Goal: Browse casually

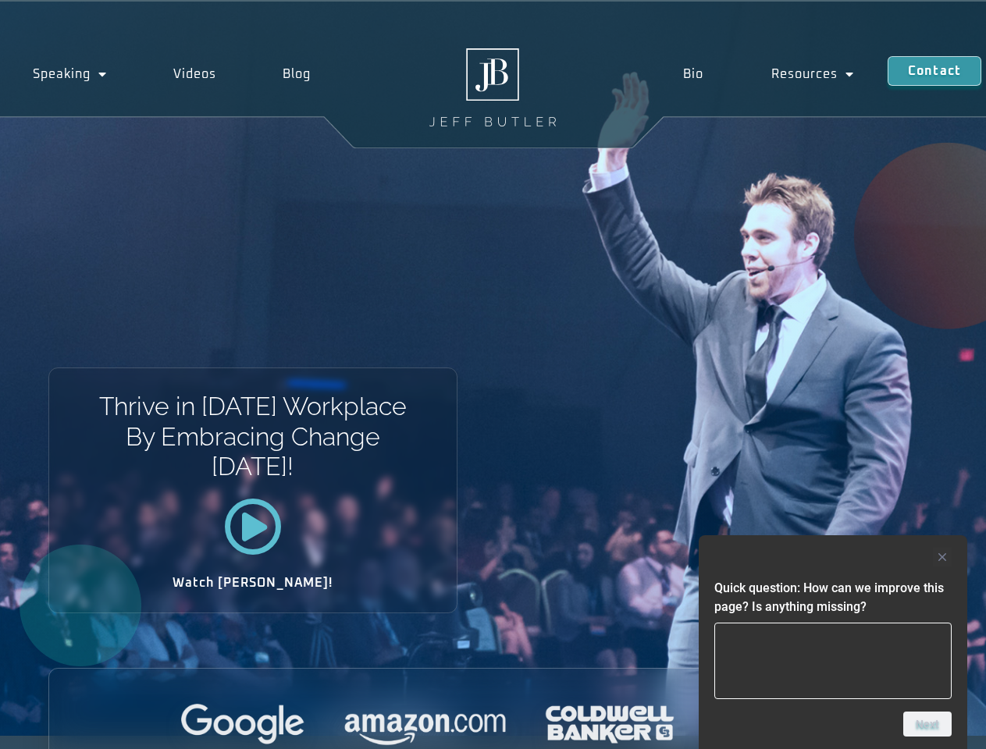
click at [493, 375] on div "Thrive in [DATE] Workplace By Embracing Change [DATE]! Watch [PERSON_NAME]!" at bounding box center [493, 369] width 986 height 735
click at [833, 557] on div at bounding box center [832, 557] width 237 height 19
click at [927, 724] on div at bounding box center [493, 725] width 888 height 43
click at [493, 375] on div "Thrive in [DATE] Workplace By Embracing Change [DATE]! Watch [PERSON_NAME]!" at bounding box center [493, 369] width 986 height 735
click at [833, 557] on div at bounding box center [832, 557] width 237 height 19
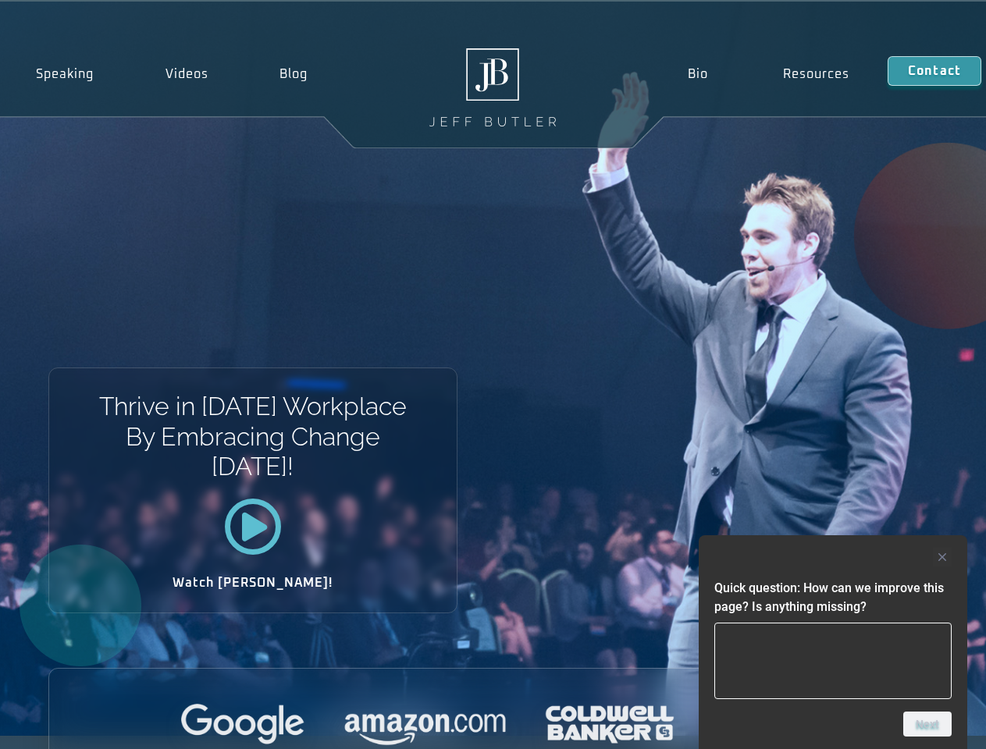
click at [927, 724] on div at bounding box center [493, 725] width 888 height 43
